Goal: Task Accomplishment & Management: Use online tool/utility

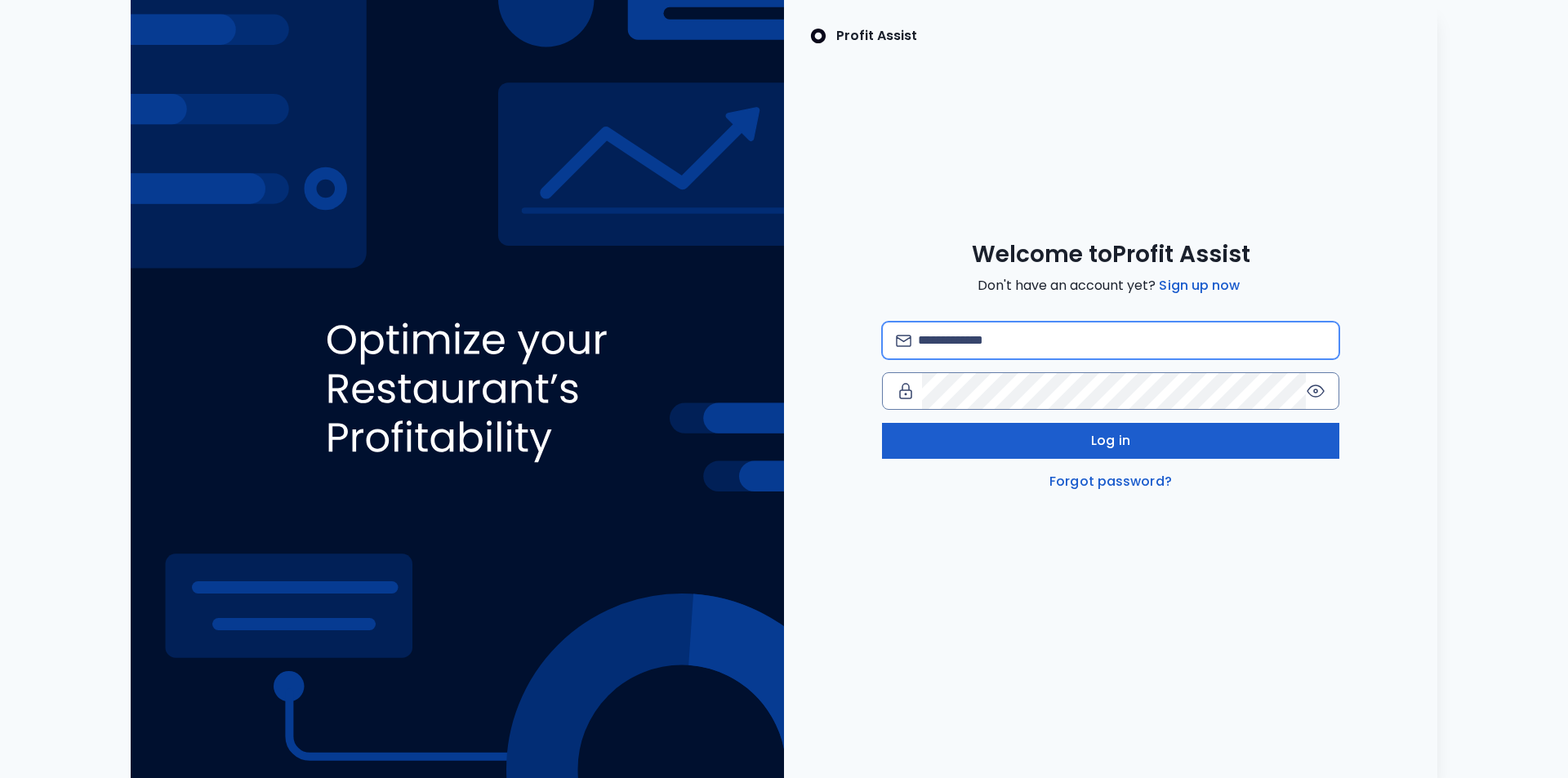
type input "**********"
click at [1087, 447] on button "Log in" at bounding box center [1111, 441] width 458 height 36
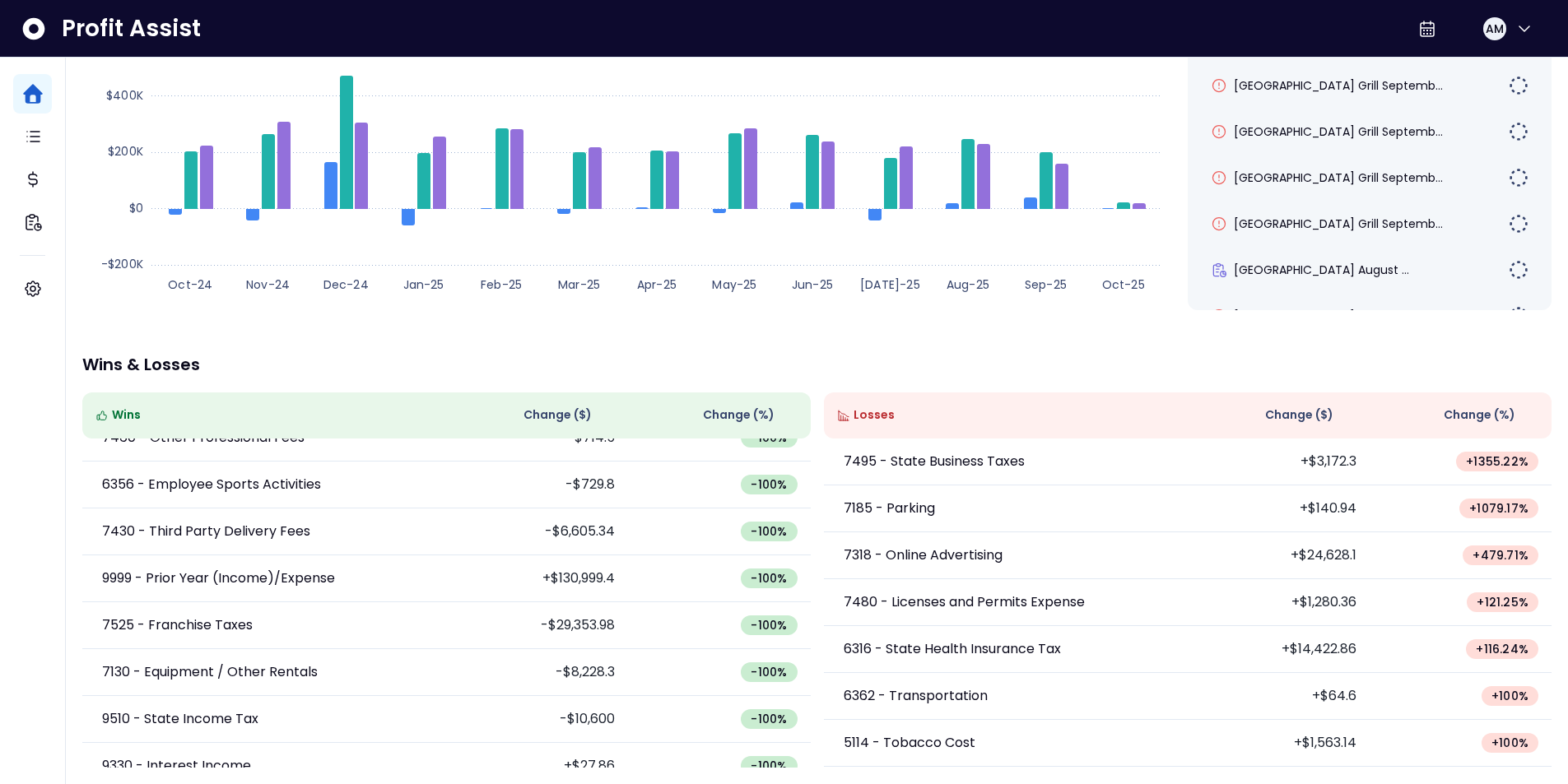
click at [1468, 409] on span "Change (%)" at bounding box center [1480, 415] width 72 height 17
click at [1467, 409] on span "Change (%)" at bounding box center [1480, 415] width 72 height 17
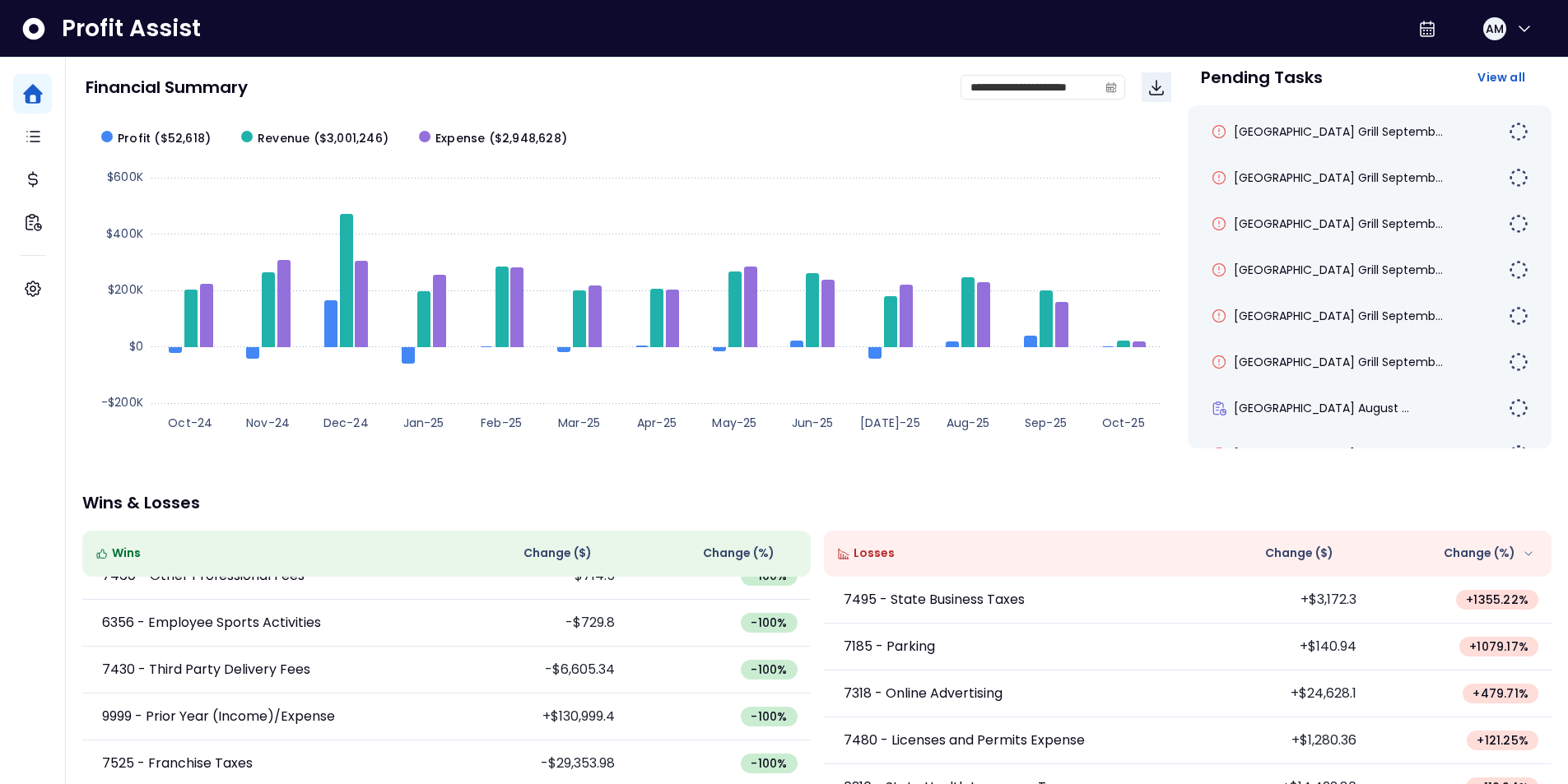
scroll to position [84, 0]
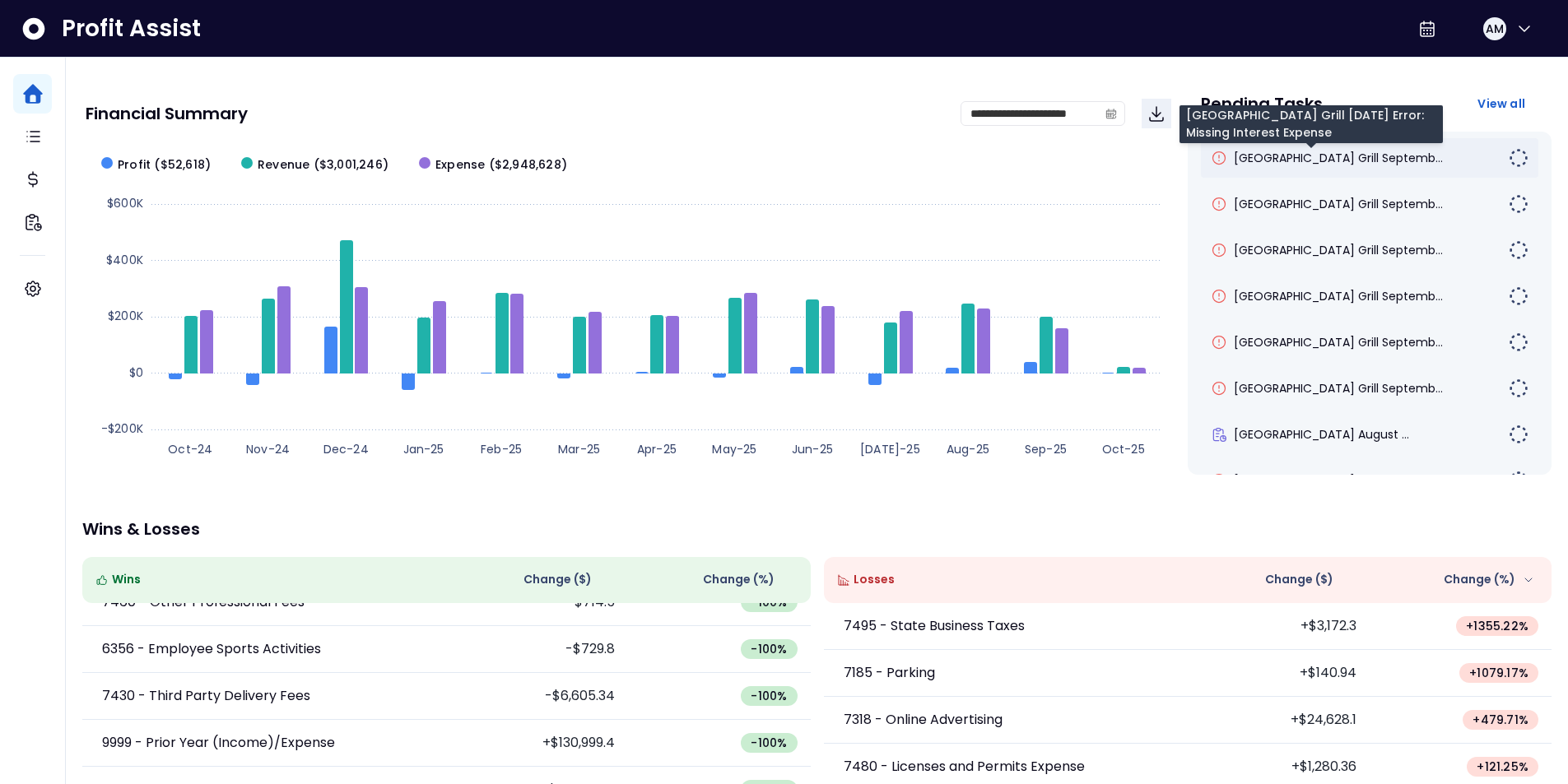
click at [1321, 163] on span "[GEOGRAPHIC_DATA] Grill Septemb..." at bounding box center [1338, 157] width 209 height 16
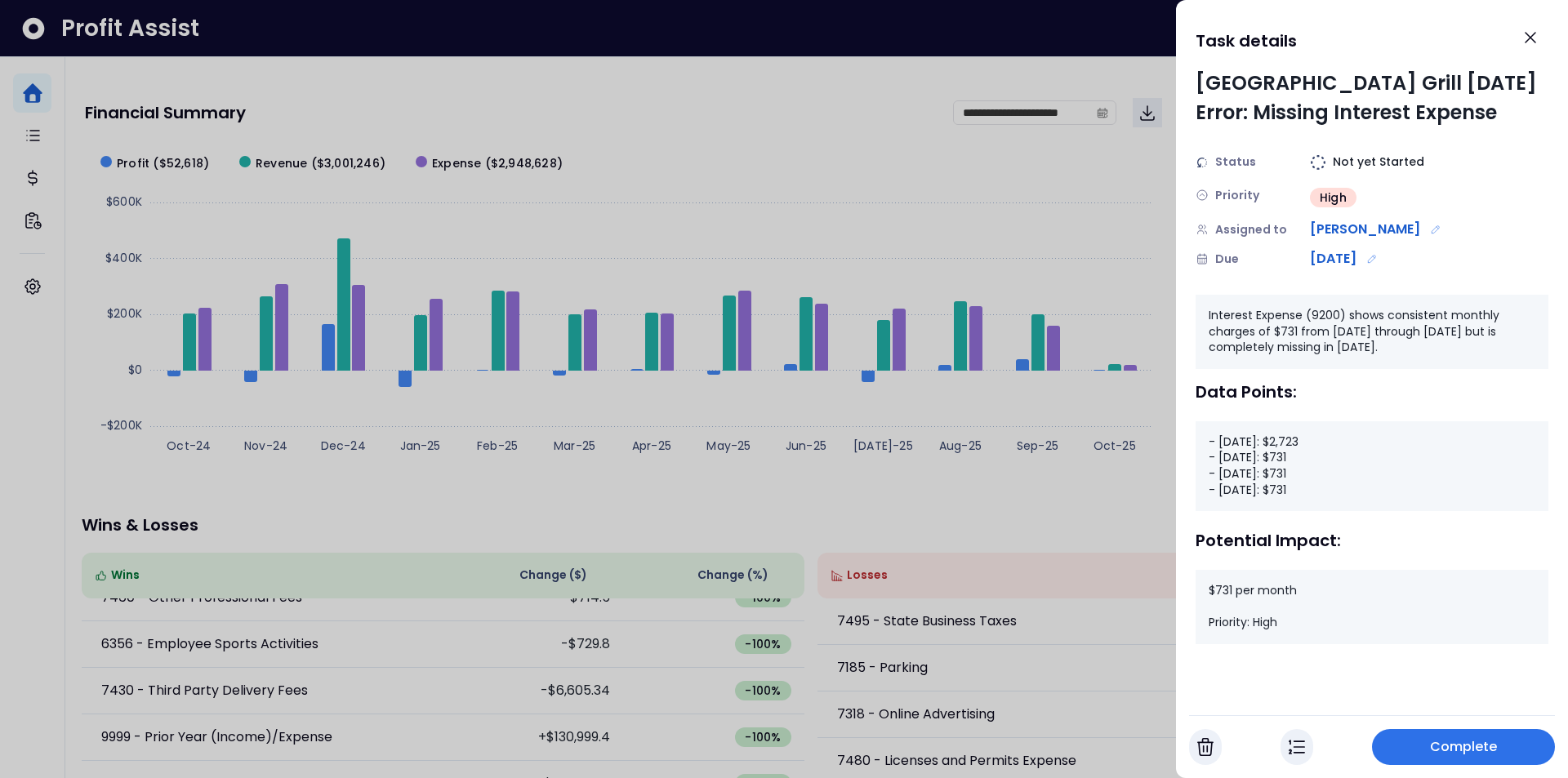
click at [972, 458] on div at bounding box center [784, 389] width 1568 height 778
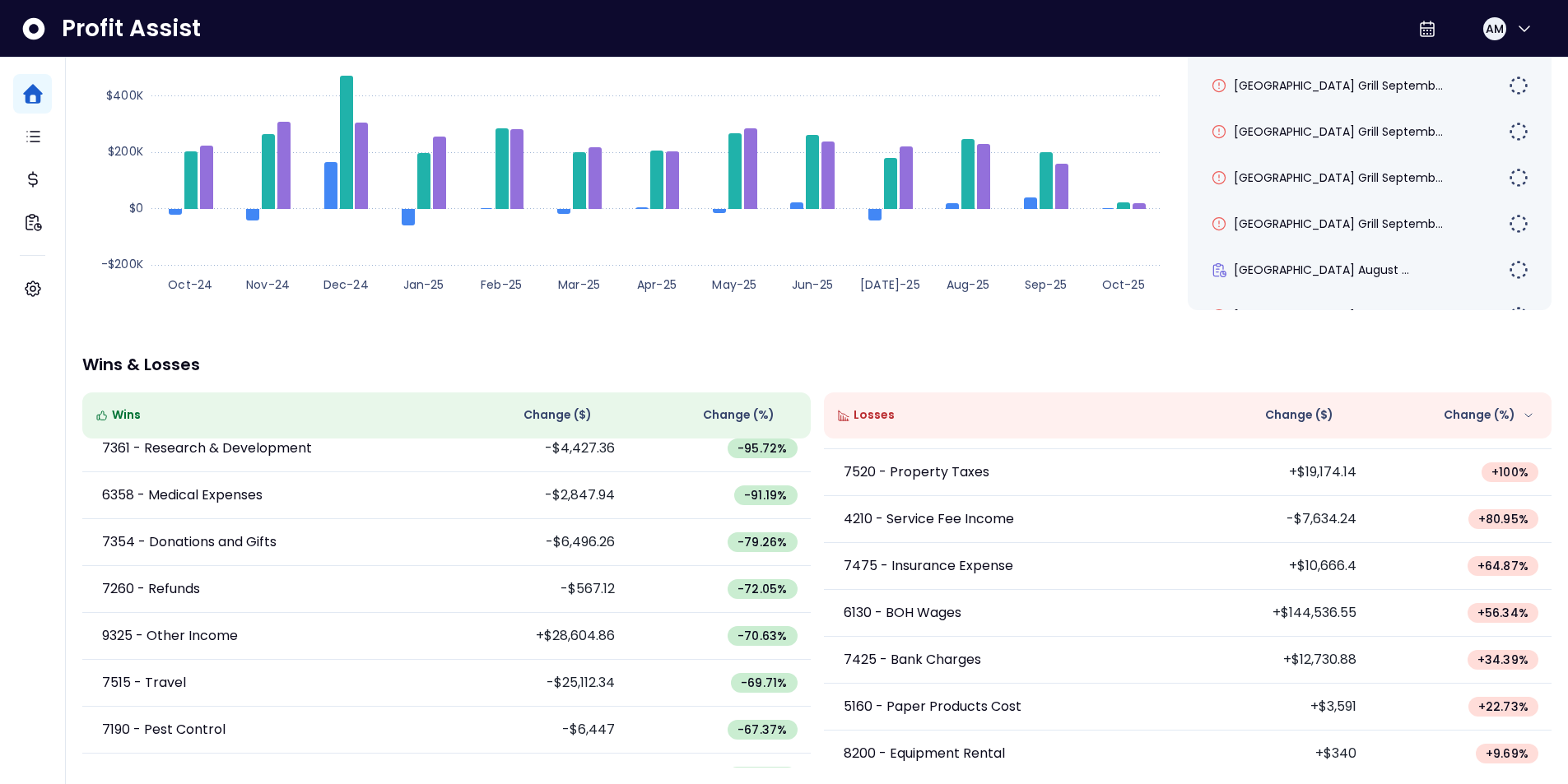
scroll to position [329, 0]
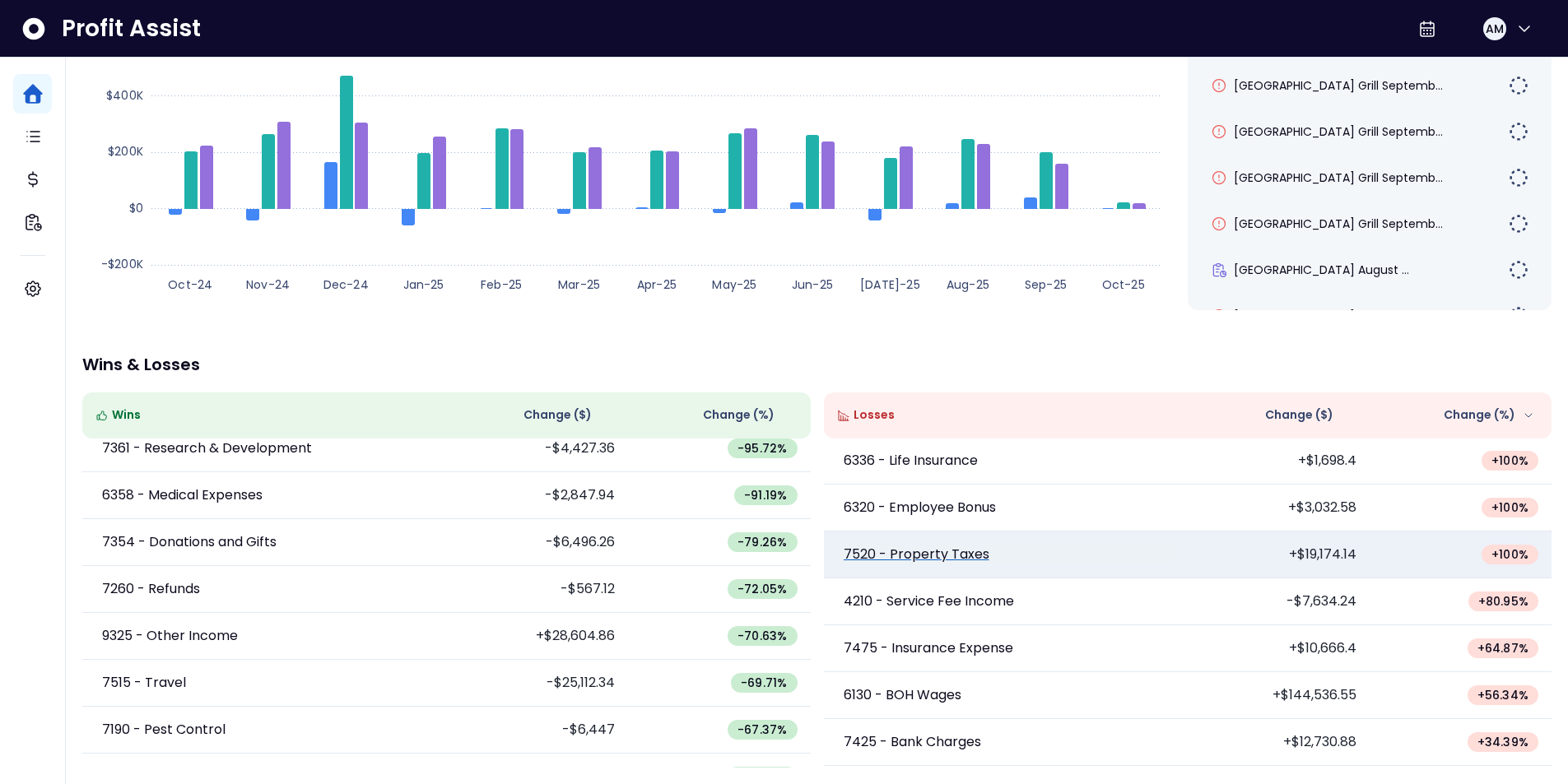
click at [948, 552] on p "7520 - Property Taxes" at bounding box center [917, 554] width 146 height 20
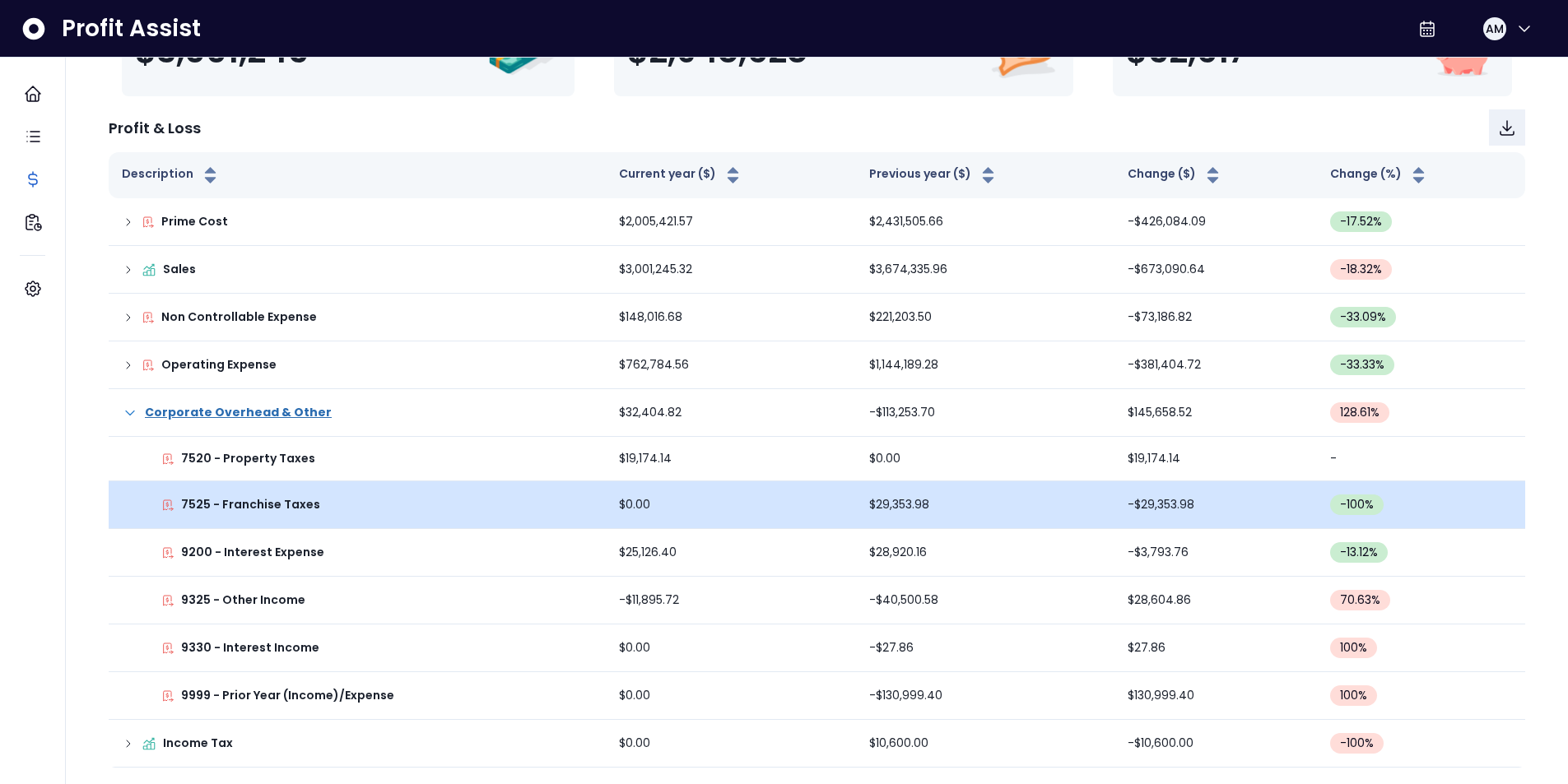
scroll to position [164, 0]
